Goal: Information Seeking & Learning: Learn about a topic

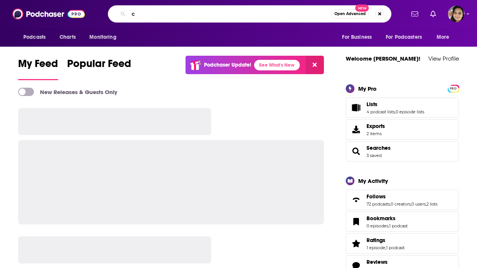
click at [215, 14] on input "c" at bounding box center [229, 14] width 202 height 12
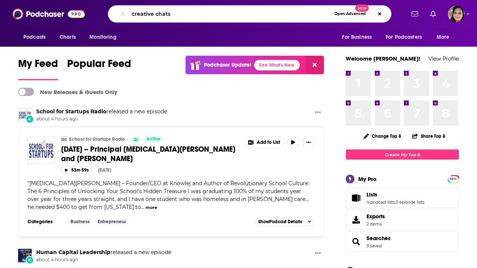
type input "creative chats"
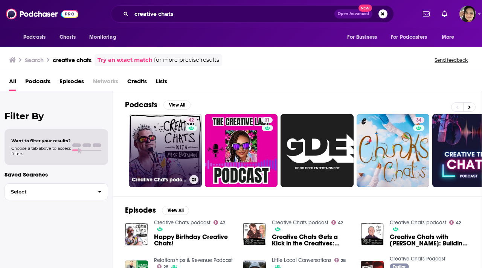
click at [161, 144] on link "42 Creative Chats podcast" at bounding box center [165, 150] width 73 height 73
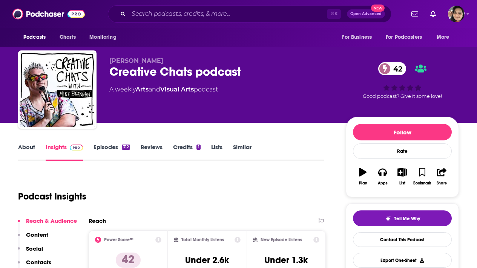
click at [28, 146] on link "About" at bounding box center [26, 152] width 17 height 17
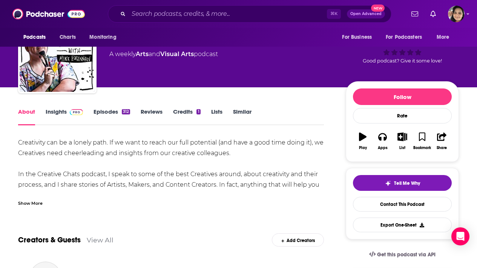
scroll to position [38, 0]
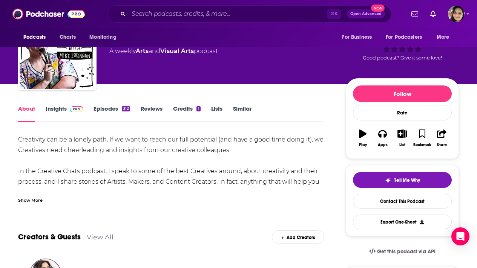
click at [28, 196] on div "Show More" at bounding box center [171, 197] width 306 height 13
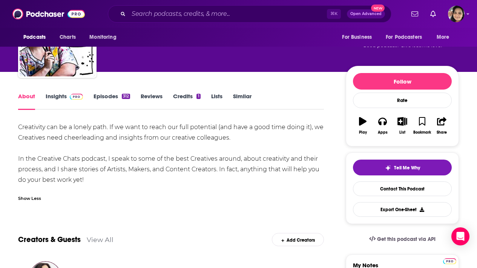
scroll to position [51, 0]
